Goal: Information Seeking & Learning: Learn about a topic

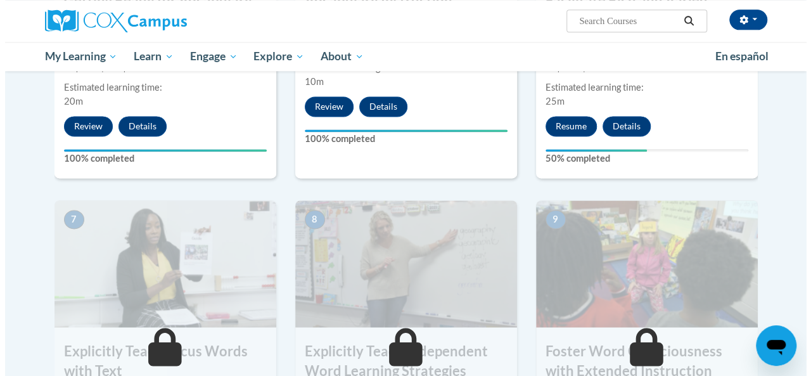
scroll to position [851, 0]
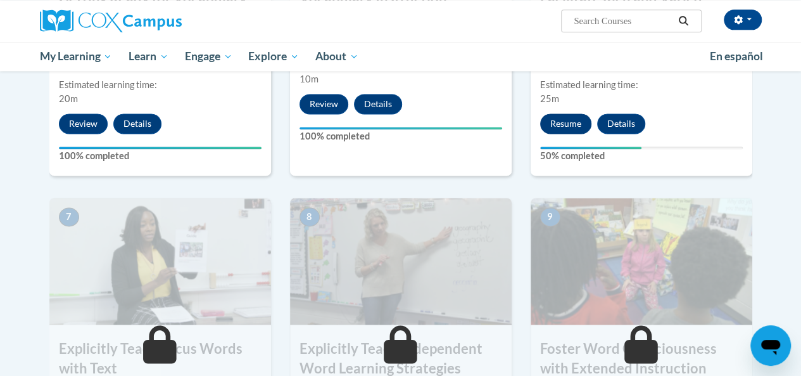
click at [571, 118] on button "Resume" at bounding box center [565, 123] width 51 height 20
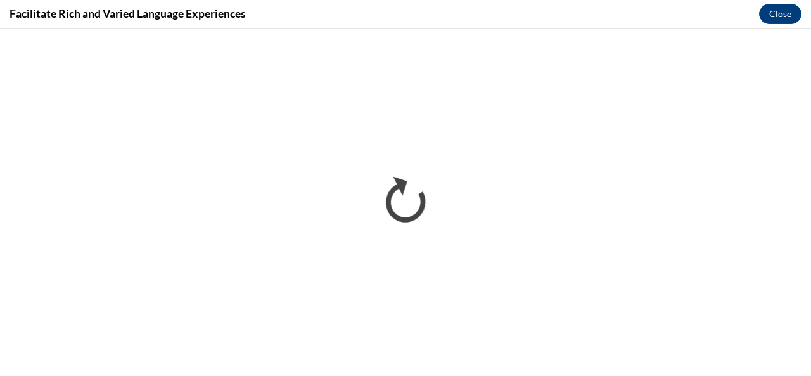
scroll to position [0, 0]
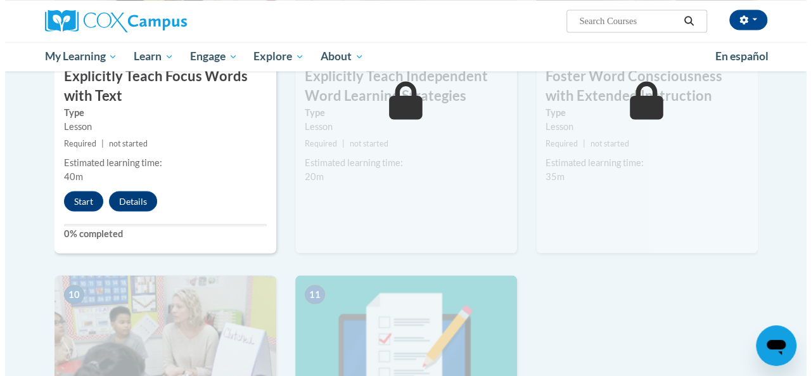
scroll to position [1126, 0]
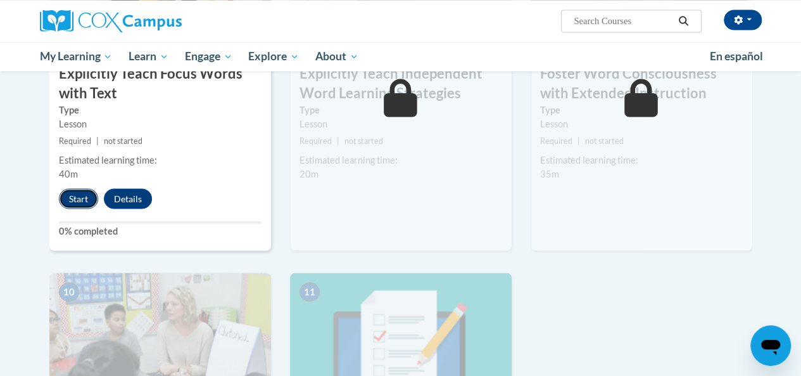
click at [85, 196] on button "Start" at bounding box center [78, 198] width 39 height 20
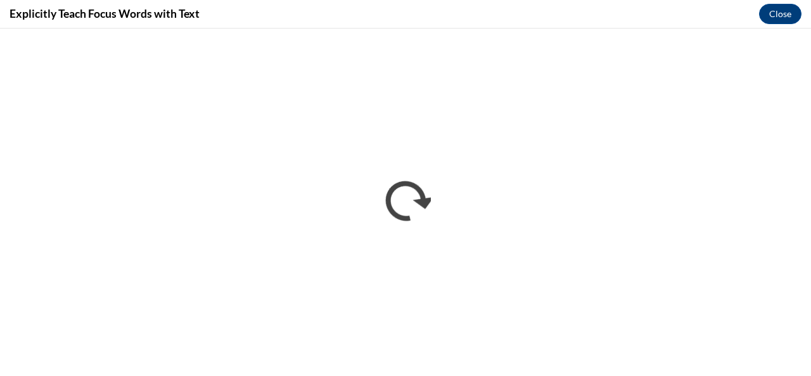
scroll to position [0, 0]
